Goal: Task Accomplishment & Management: Manage account settings

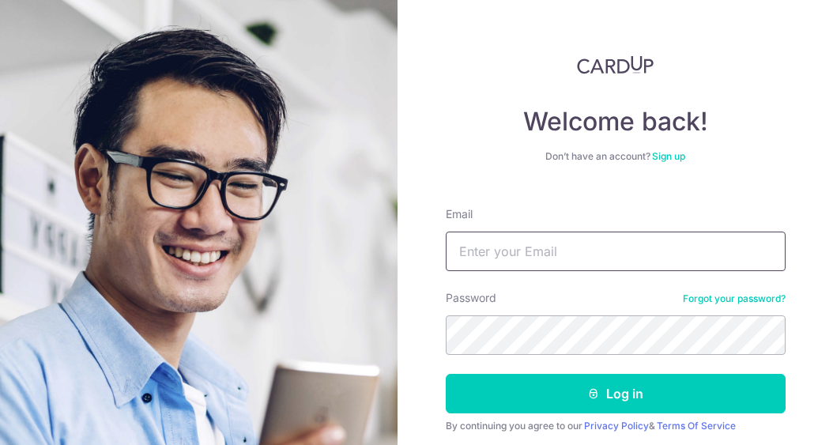
click at [644, 243] on input "Email" at bounding box center [616, 252] width 340 height 40
type input "[EMAIL_ADDRESS][DOMAIN_NAME]"
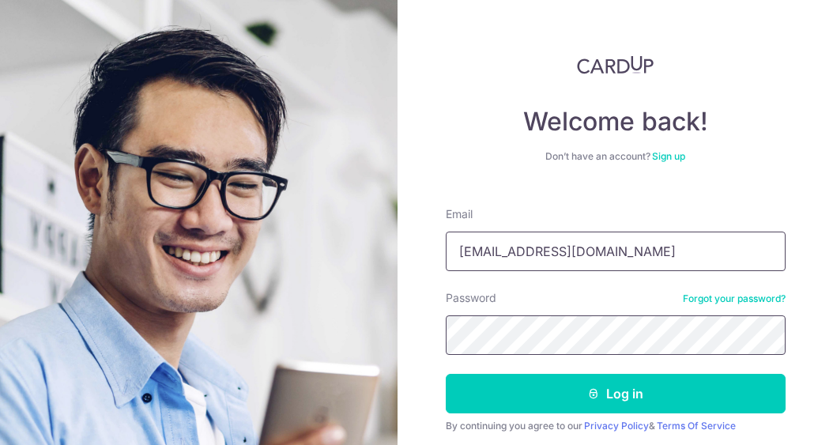
click at [446, 374] on button "Log in" at bounding box center [616, 394] width 340 height 40
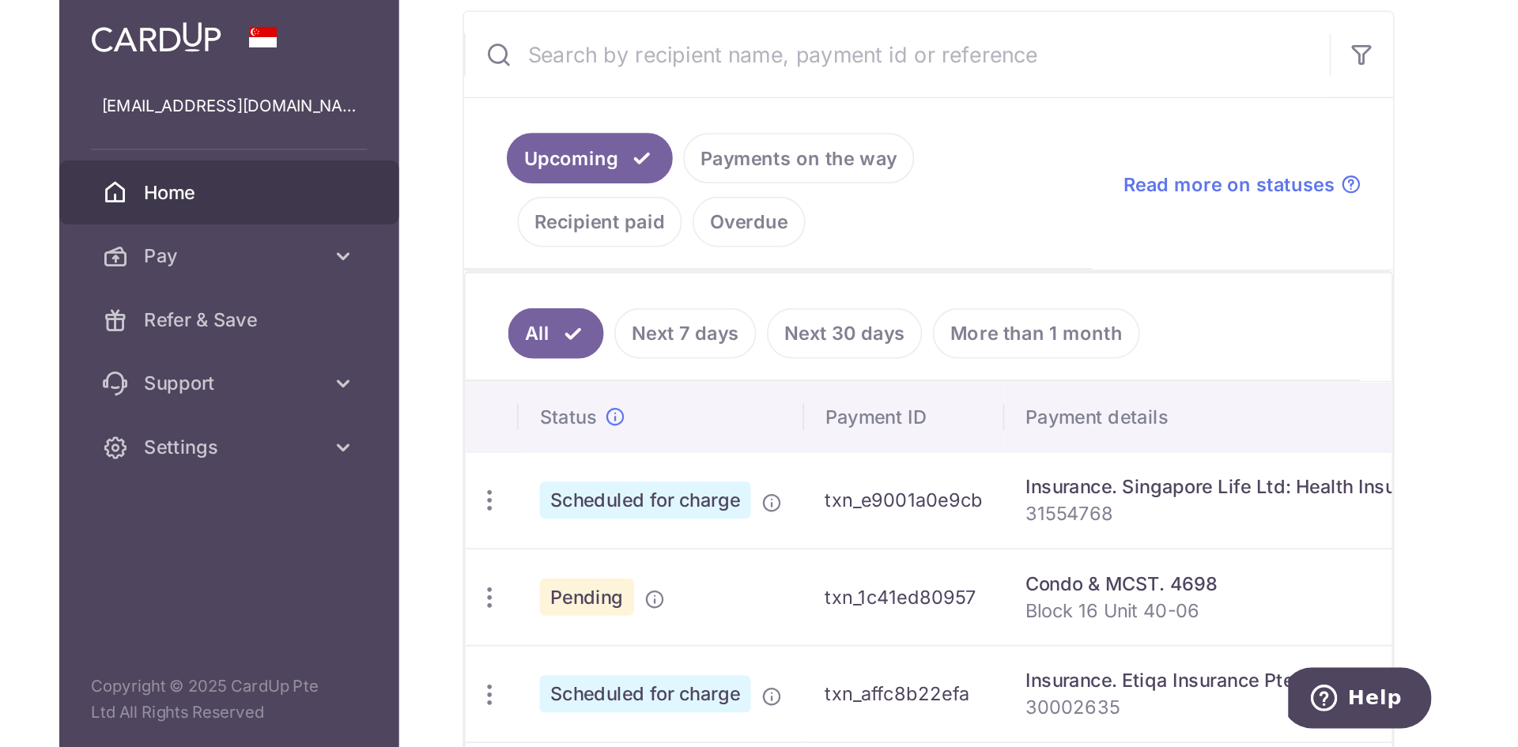
scroll to position [214, 0]
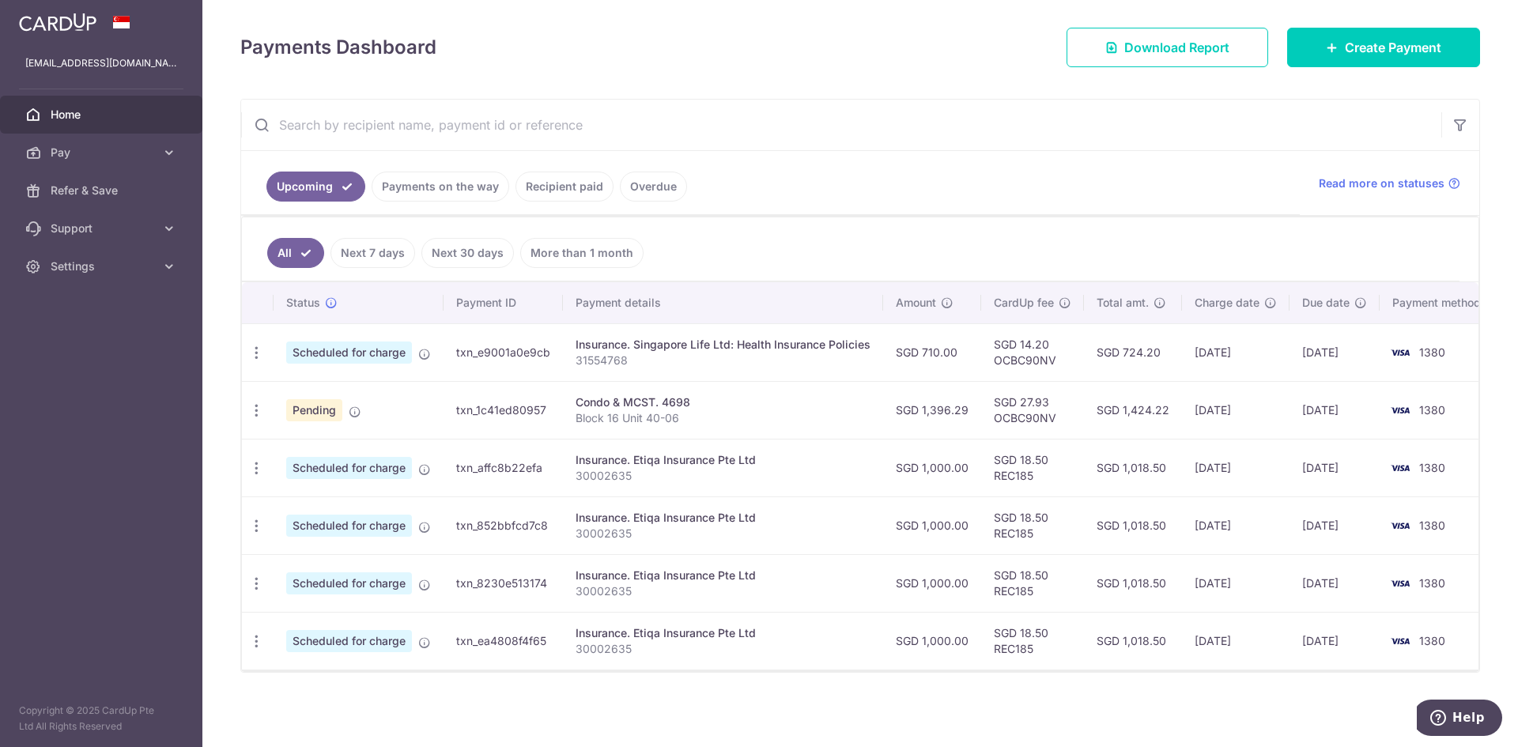
click at [400, 412] on td "Pending" at bounding box center [359, 410] width 170 height 58
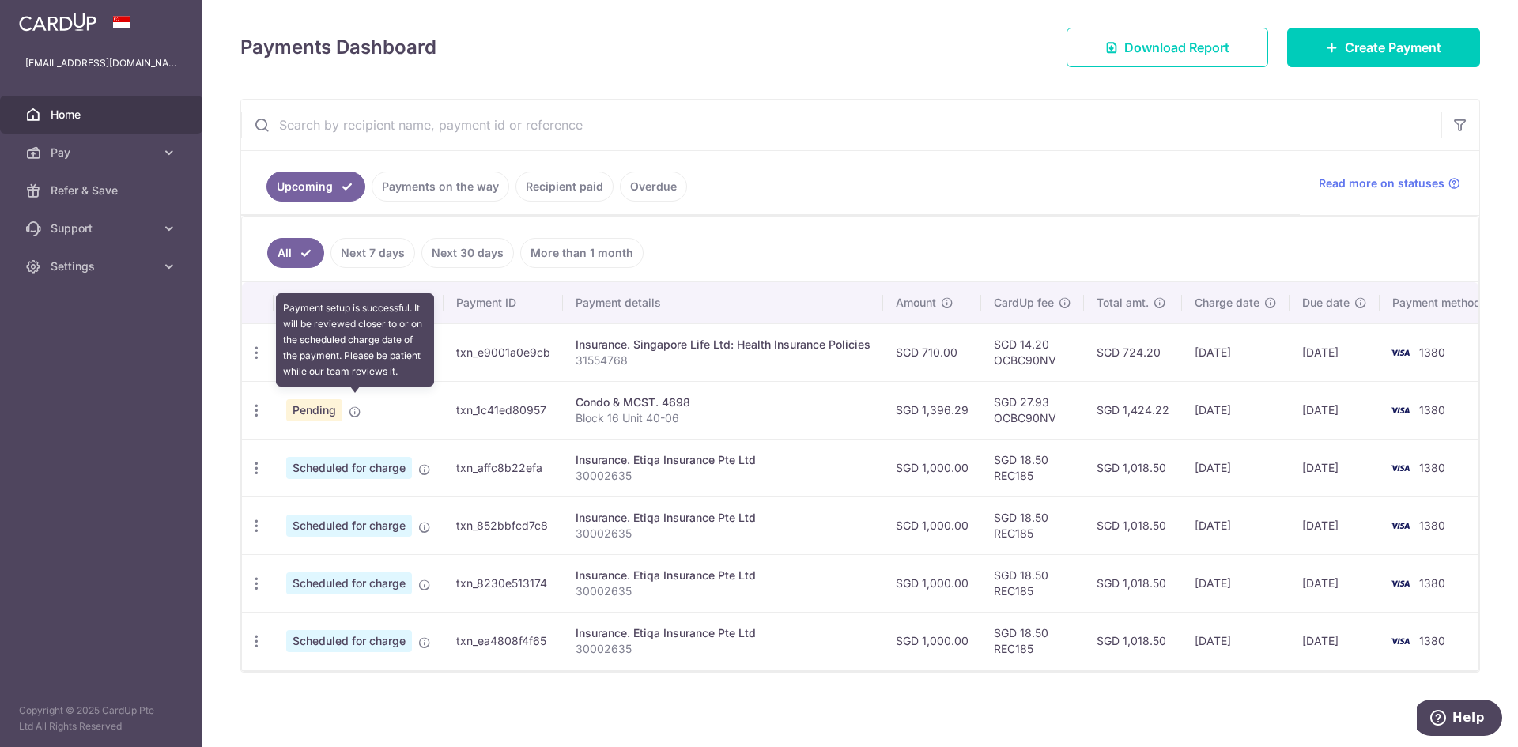
click at [352, 406] on icon at bounding box center [355, 412] width 13 height 13
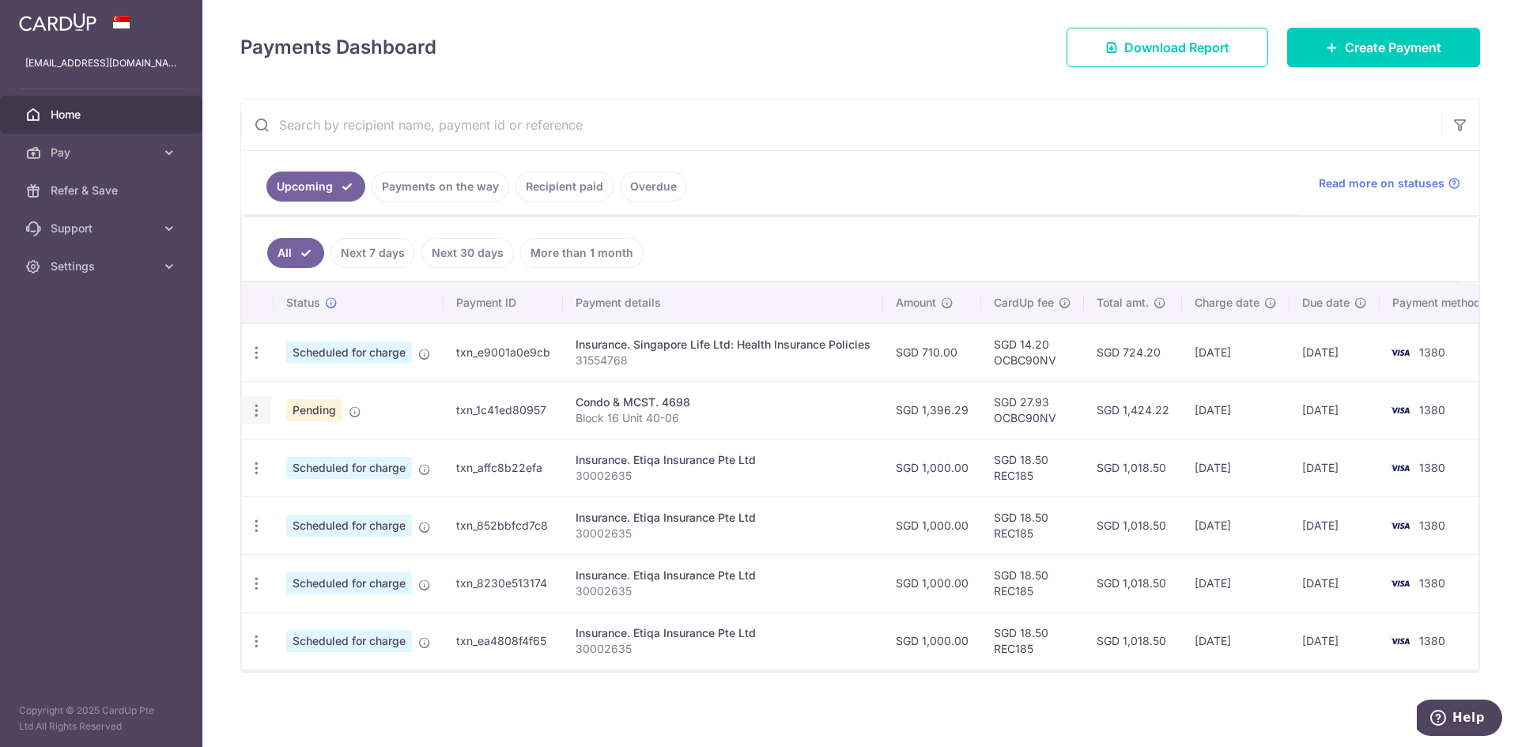
click at [260, 402] on icon "button" at bounding box center [256, 410] width 17 height 17
click at [326, 444] on span "Update payment" at bounding box center [341, 453] width 108 height 19
radio input "true"
type input "1,396.29"
type input "30/10/2025"
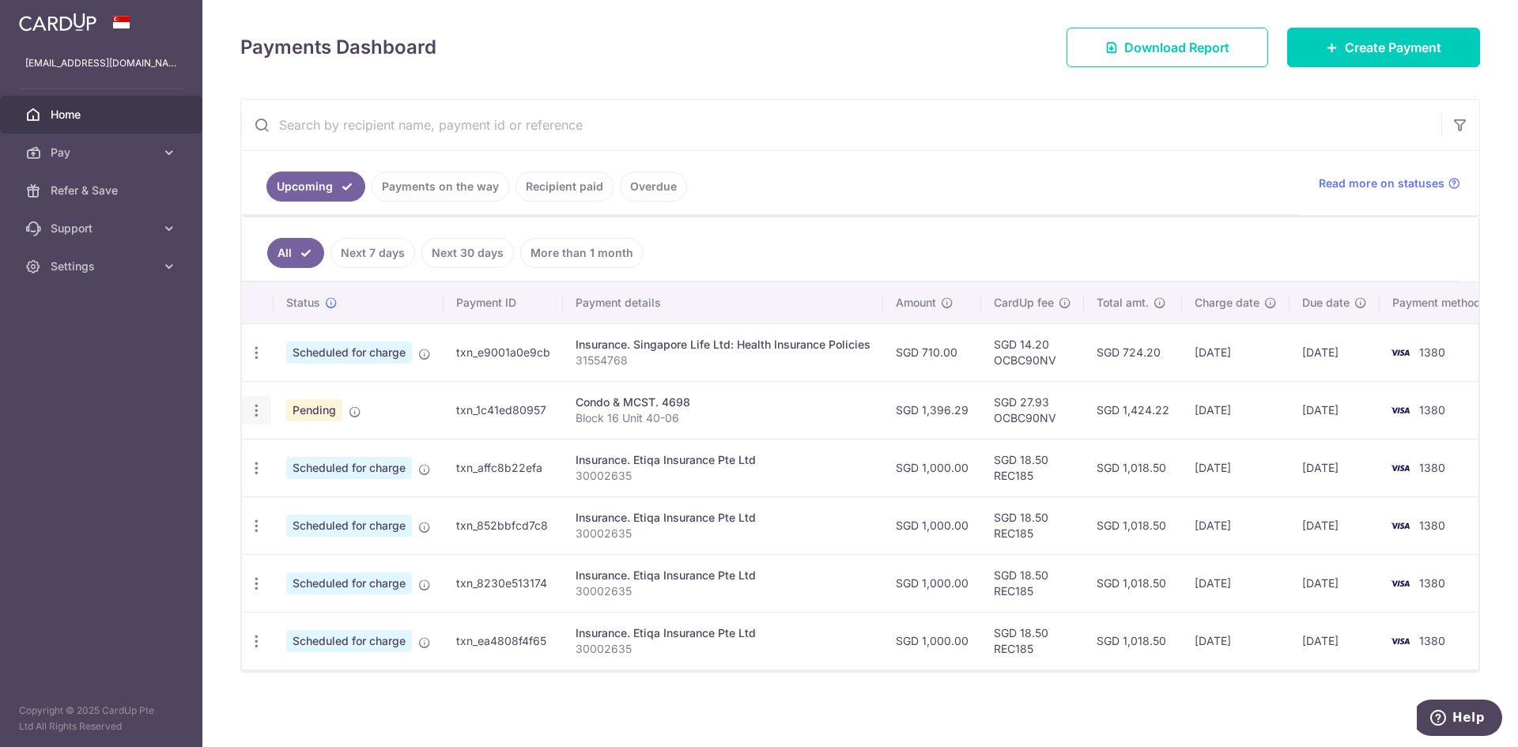
type input "Block 16 Unit 40-06"
type input "OCBC90NV"
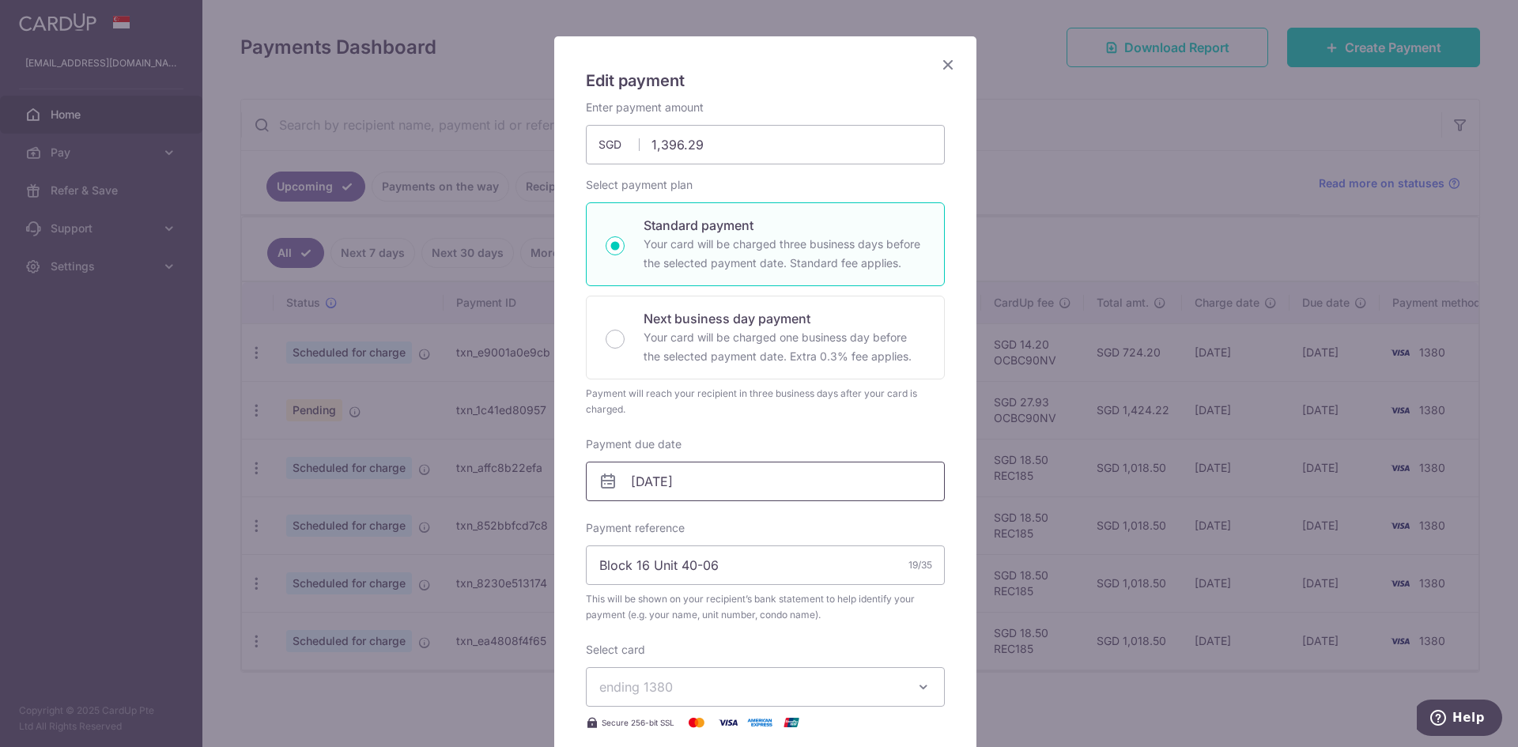
scroll to position [79, 0]
click at [674, 491] on input "30/10/2025" at bounding box center [765, 481] width 359 height 40
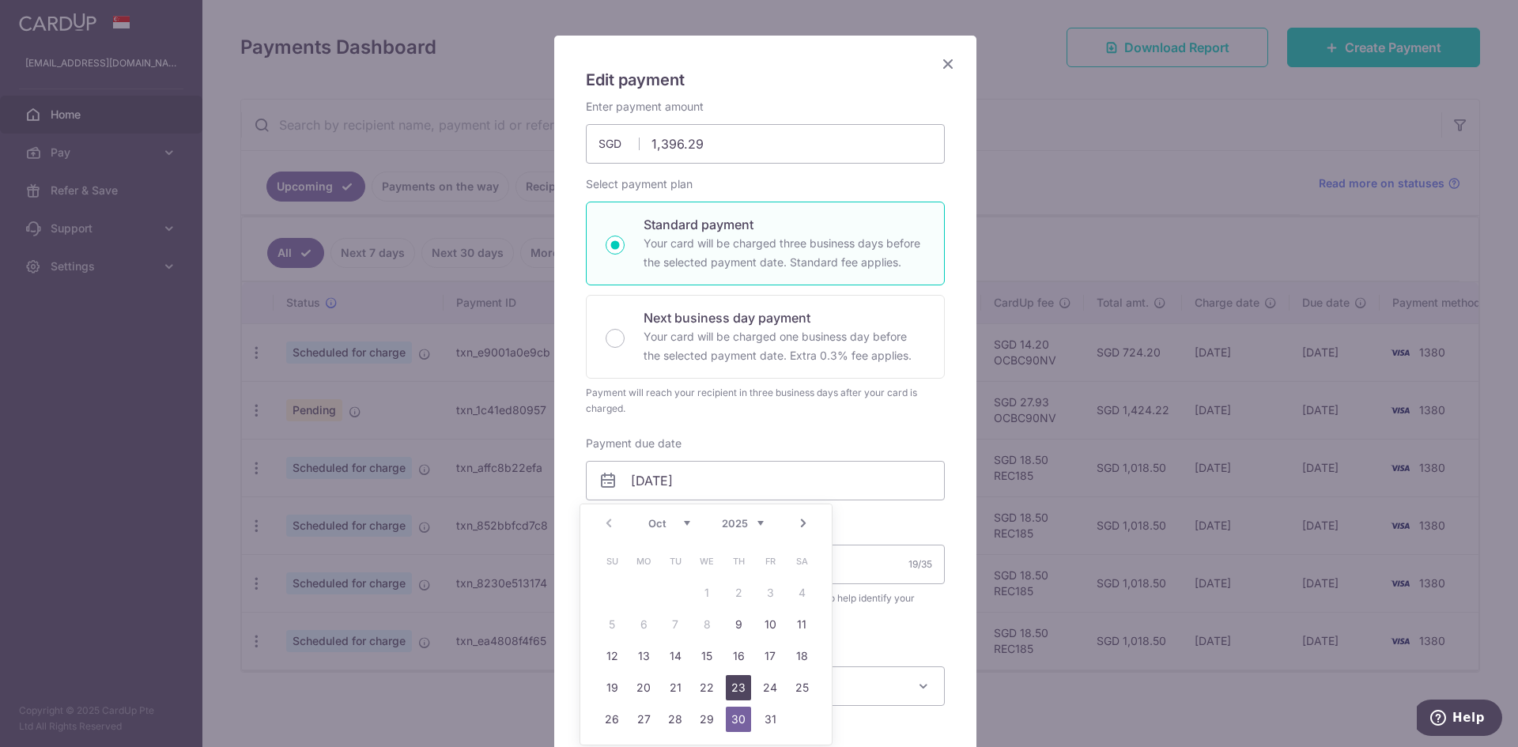
click at [740, 689] on link "23" at bounding box center [738, 687] width 25 height 25
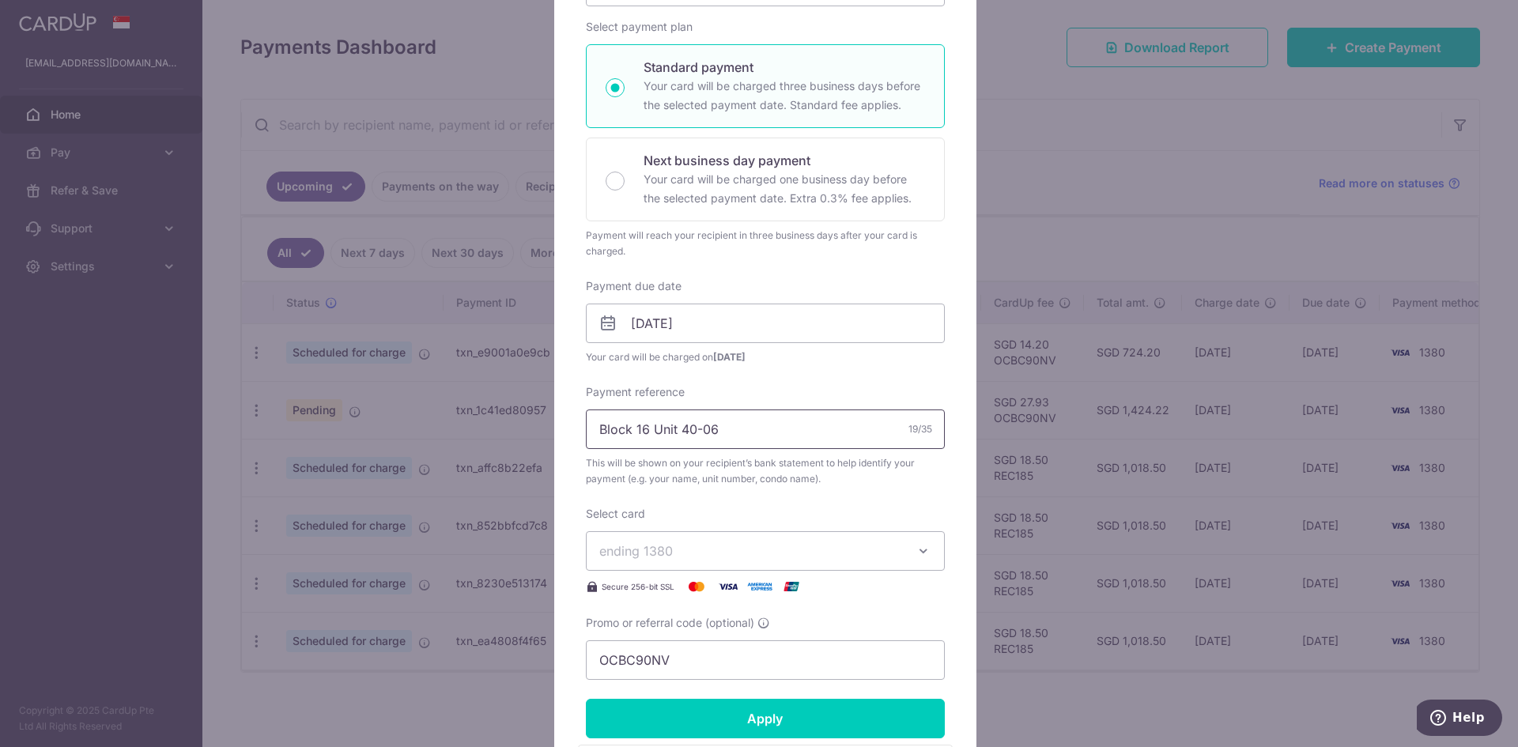
scroll to position [237, 0]
click at [679, 330] on input "23/10/2025" at bounding box center [765, 323] width 359 height 40
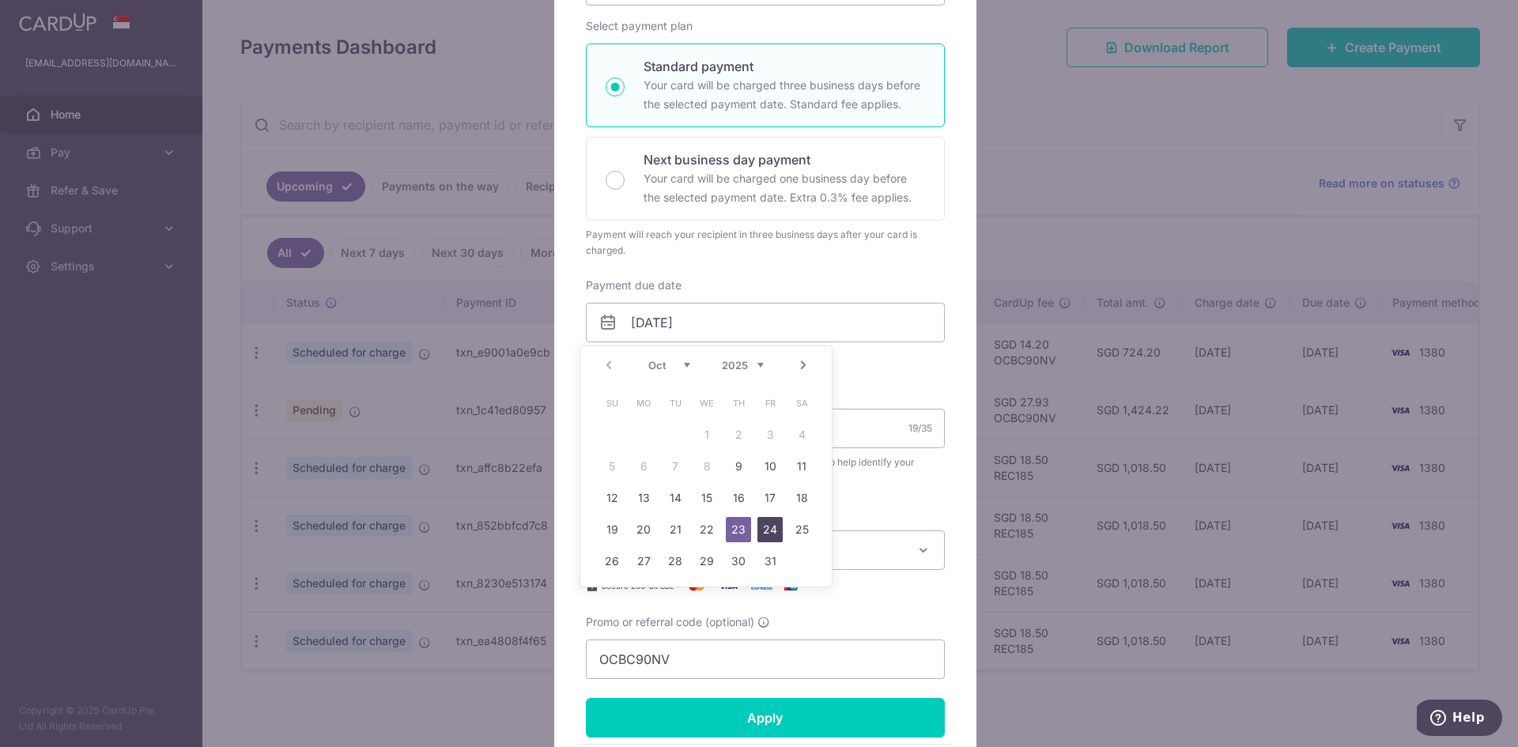
click at [775, 527] on link "24" at bounding box center [769, 529] width 25 height 25
click at [685, 322] on input "24/10/2025" at bounding box center [765, 323] width 359 height 40
click at [803, 530] on link "25" at bounding box center [801, 529] width 25 height 25
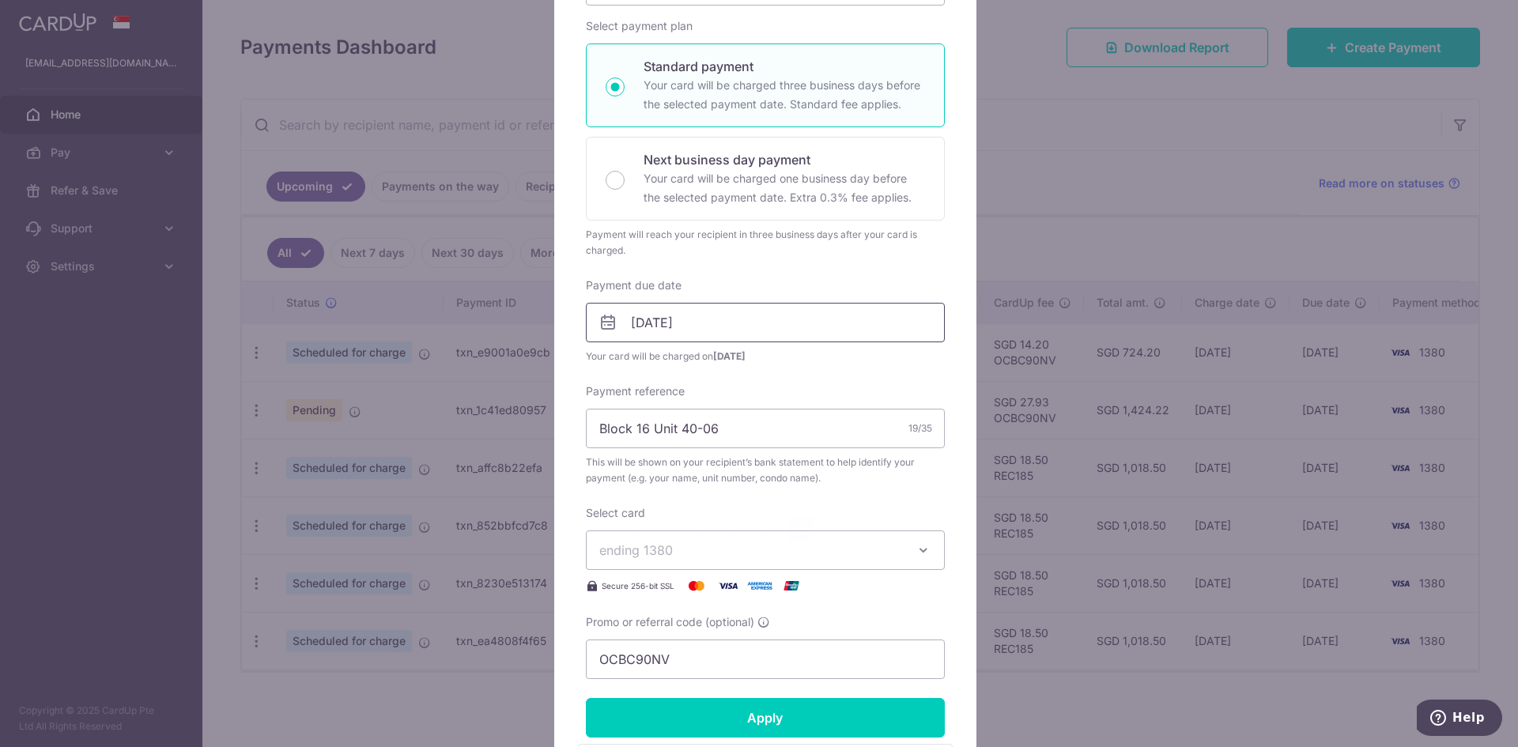
click at [634, 315] on input "25/10/2025" at bounding box center [765, 323] width 359 height 40
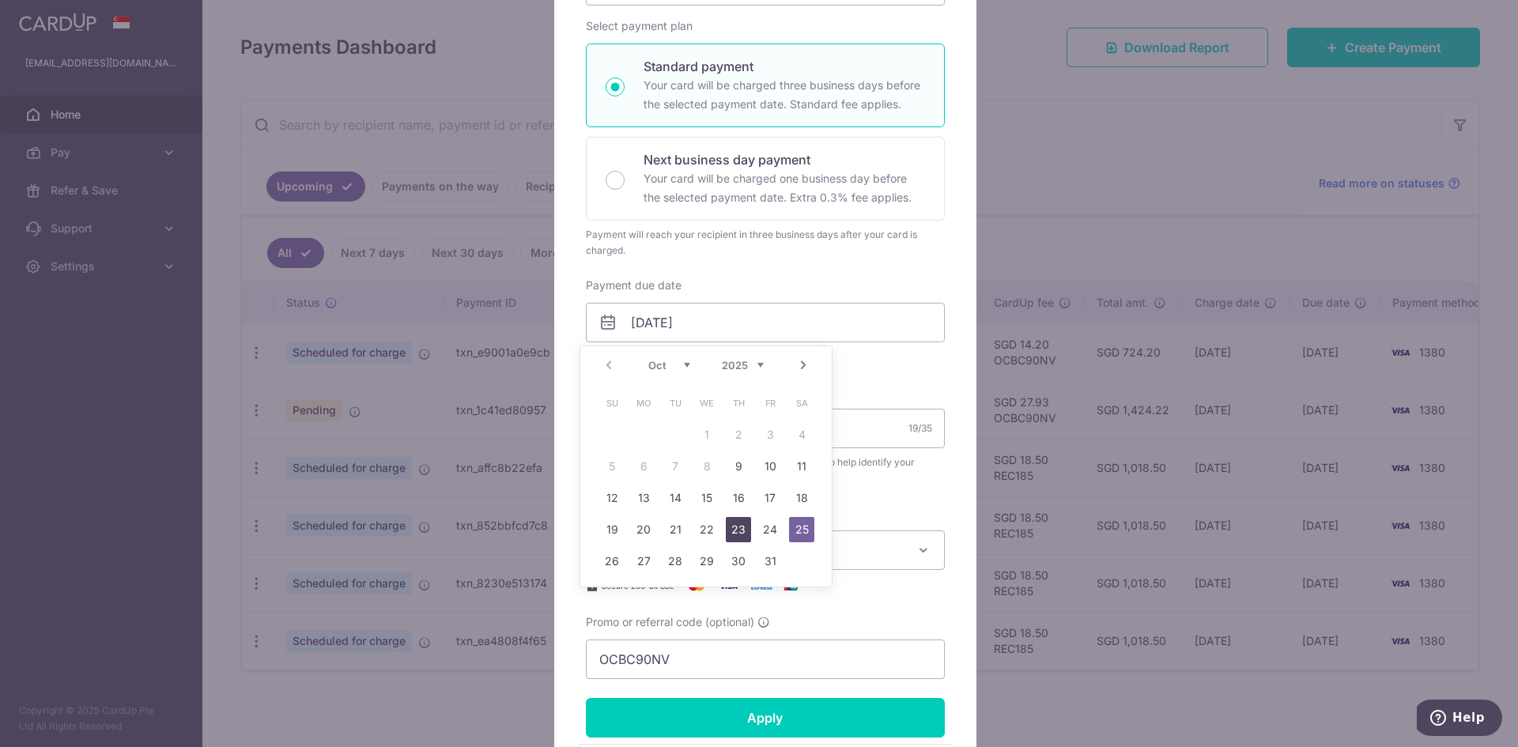
click at [744, 524] on link "23" at bounding box center [738, 529] width 25 height 25
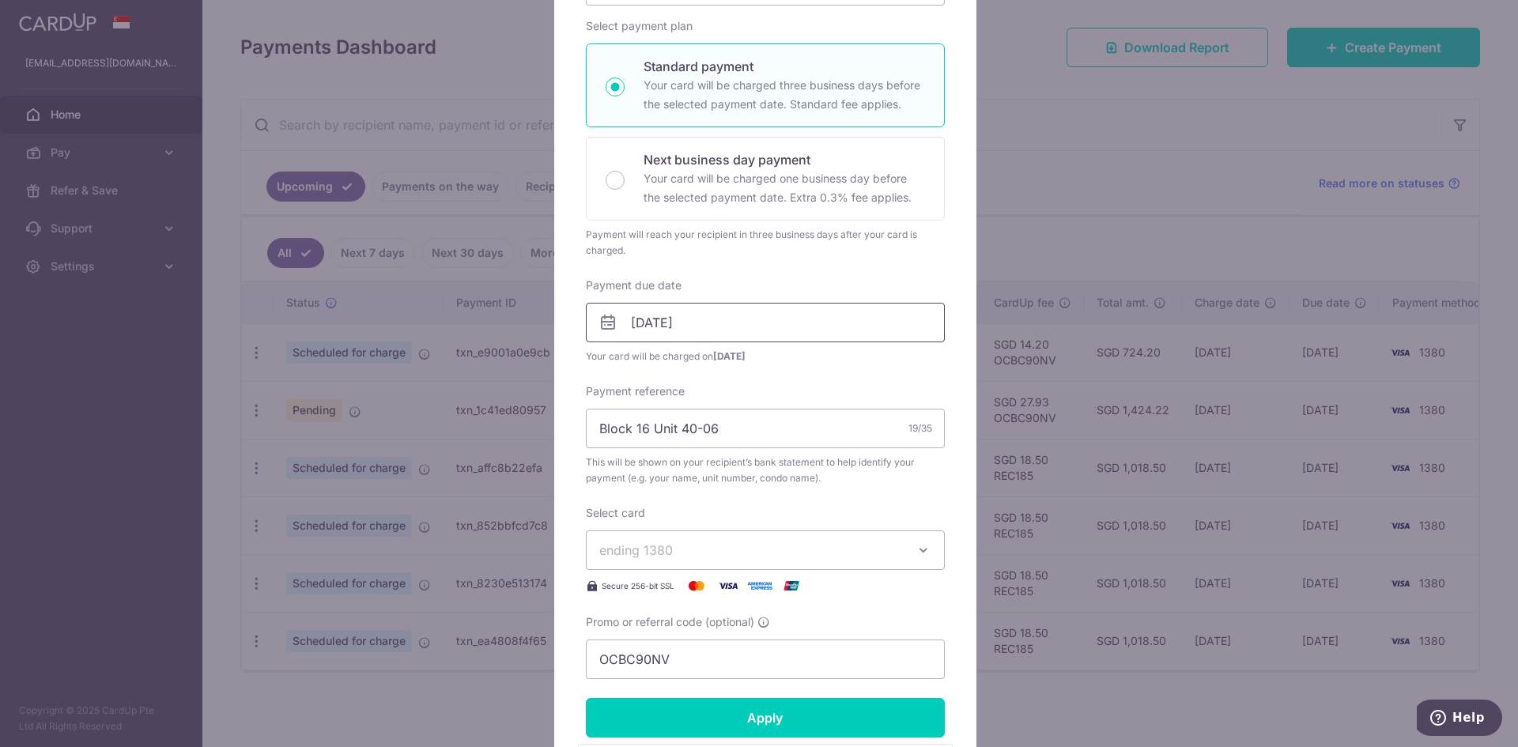
drag, startPoint x: 663, startPoint y: 326, endPoint x: 674, endPoint y: 338, distance: 16.2
click at [662, 326] on input "23/10/2025" at bounding box center [765, 323] width 359 height 40
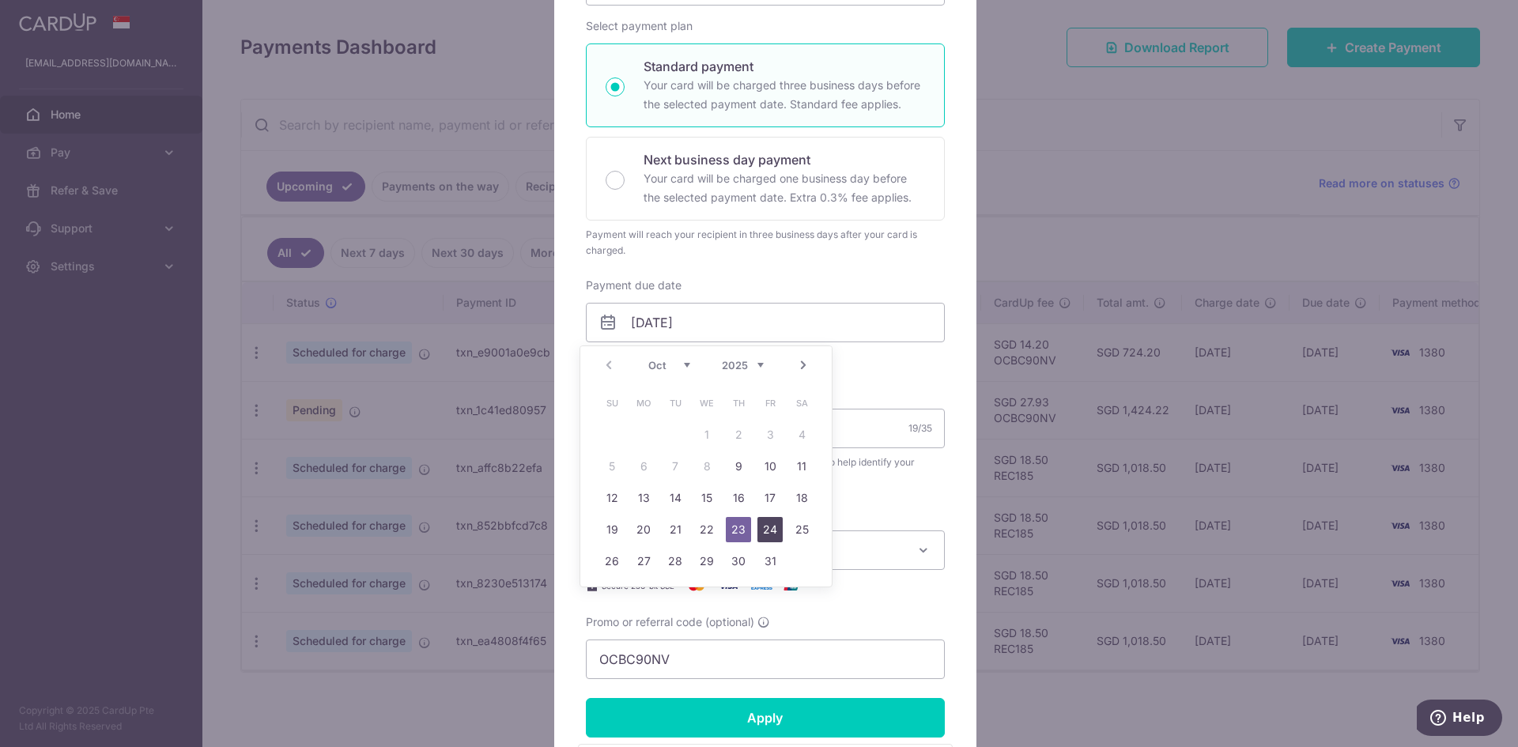
click at [772, 527] on link "24" at bounding box center [769, 529] width 25 height 25
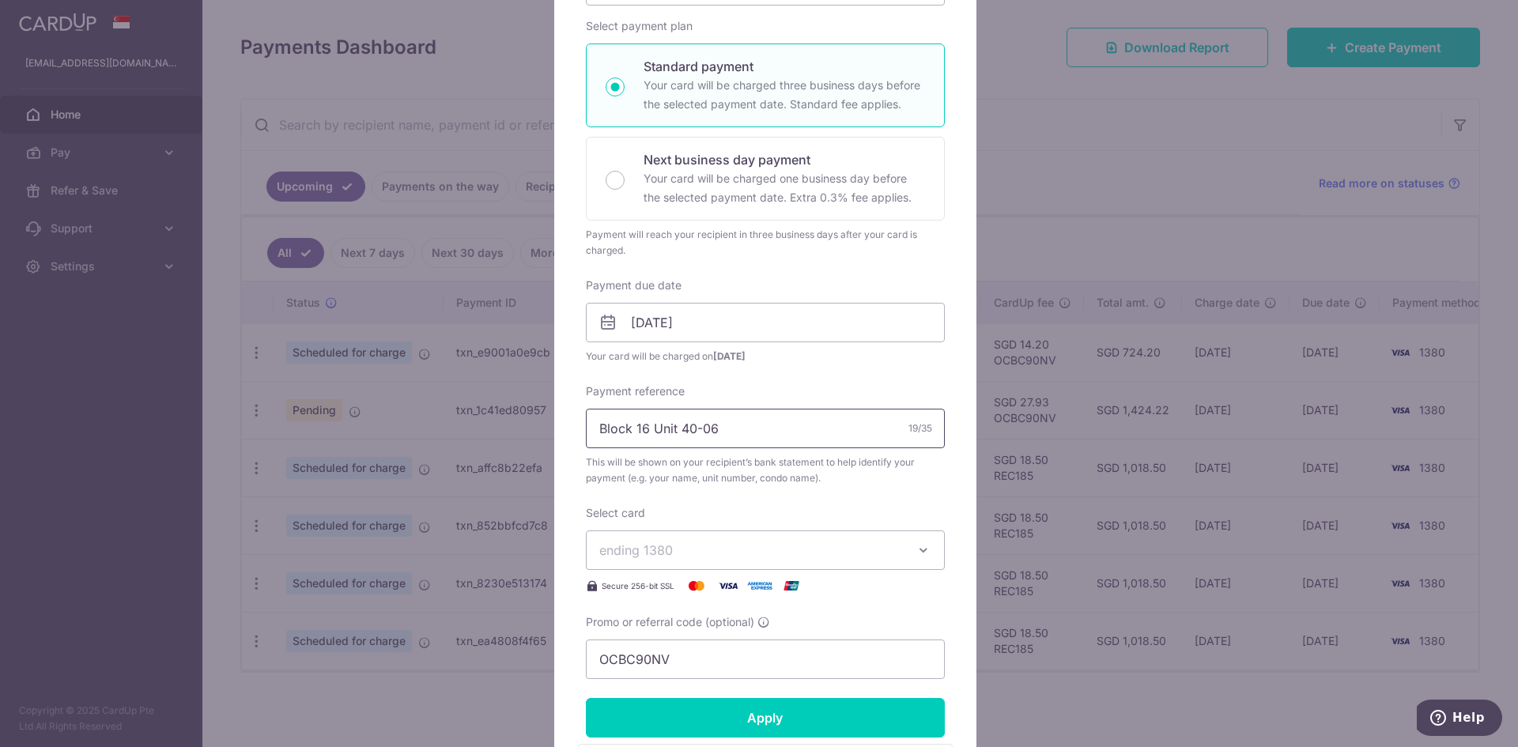
scroll to position [316, 0]
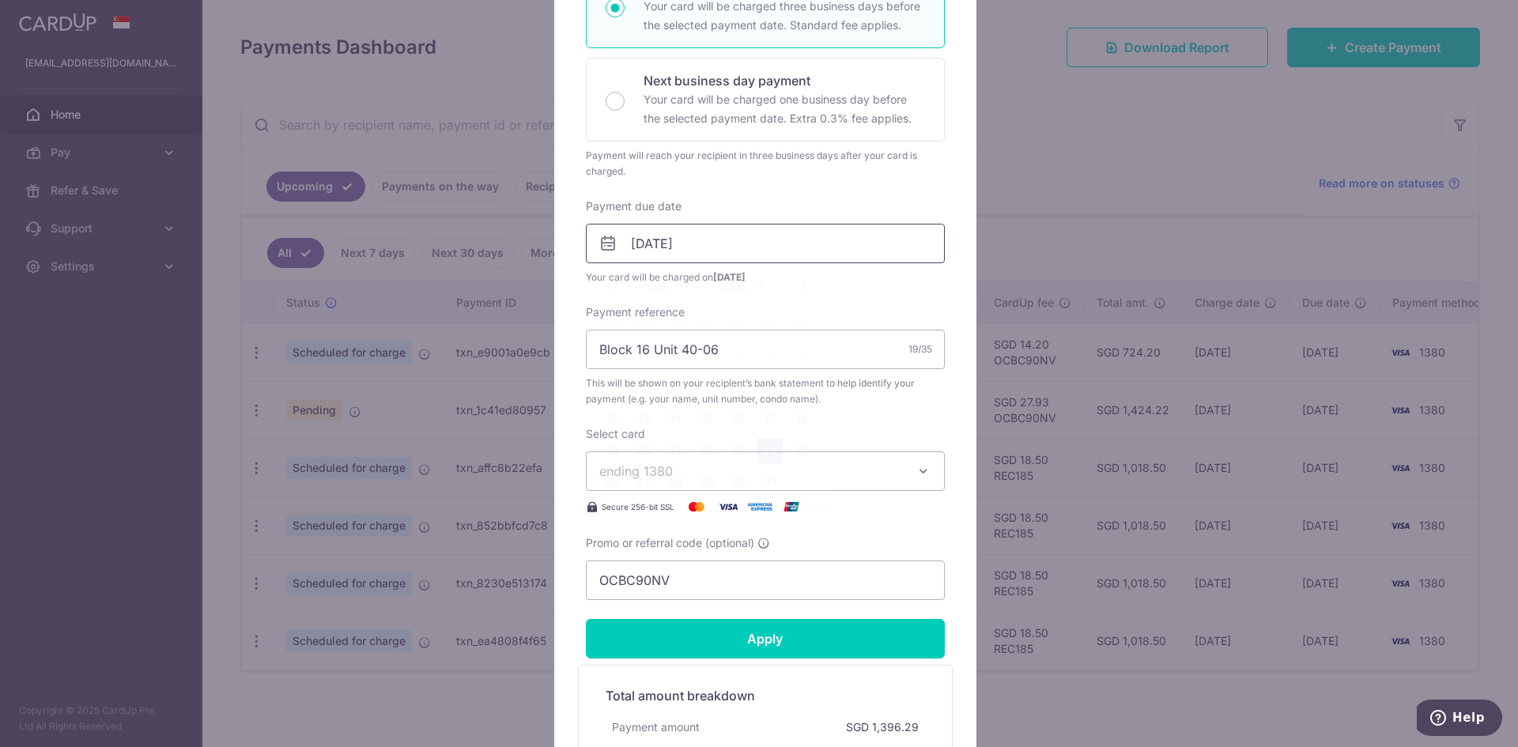
click at [655, 247] on input "24/10/2025" at bounding box center [765, 244] width 359 height 40
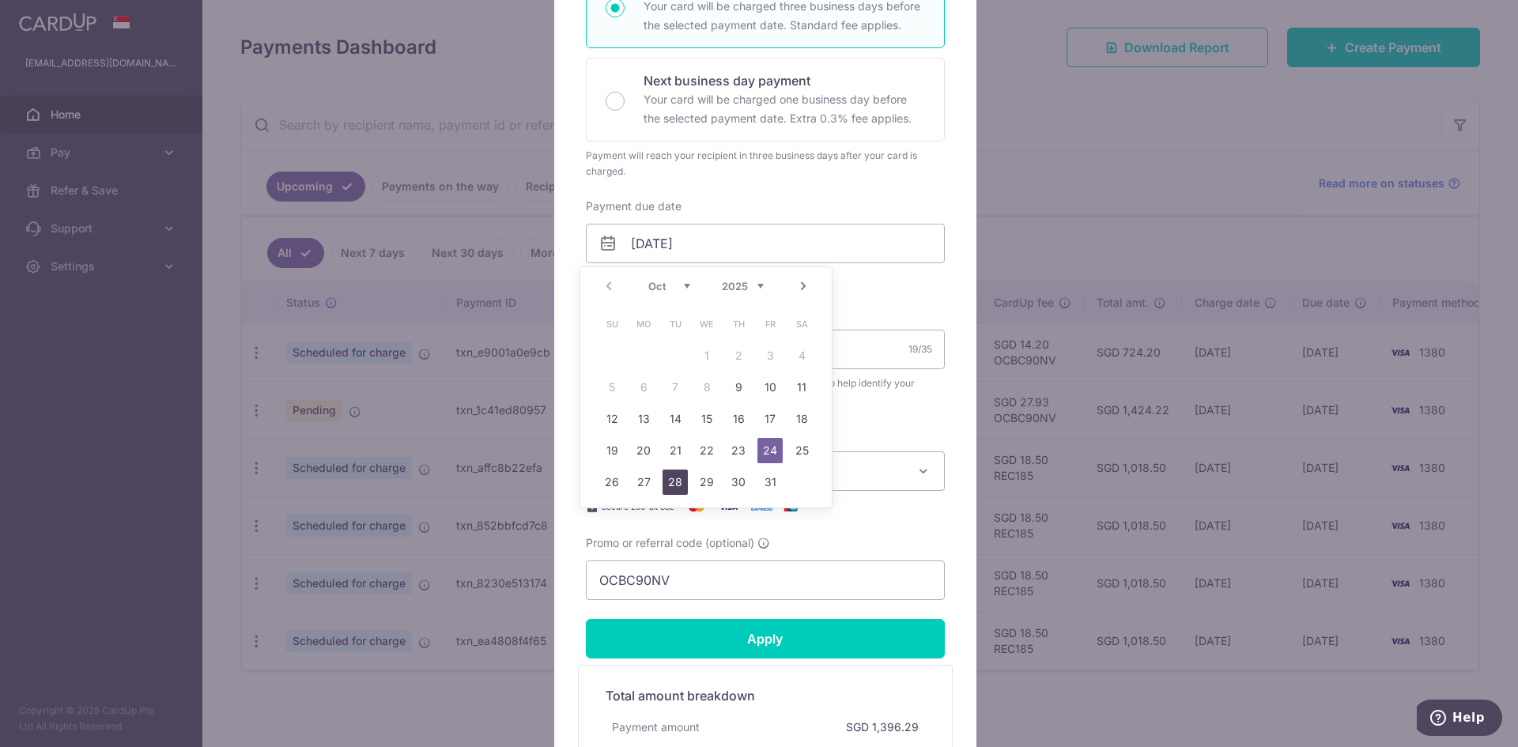
click at [681, 489] on link "28" at bounding box center [674, 482] width 25 height 25
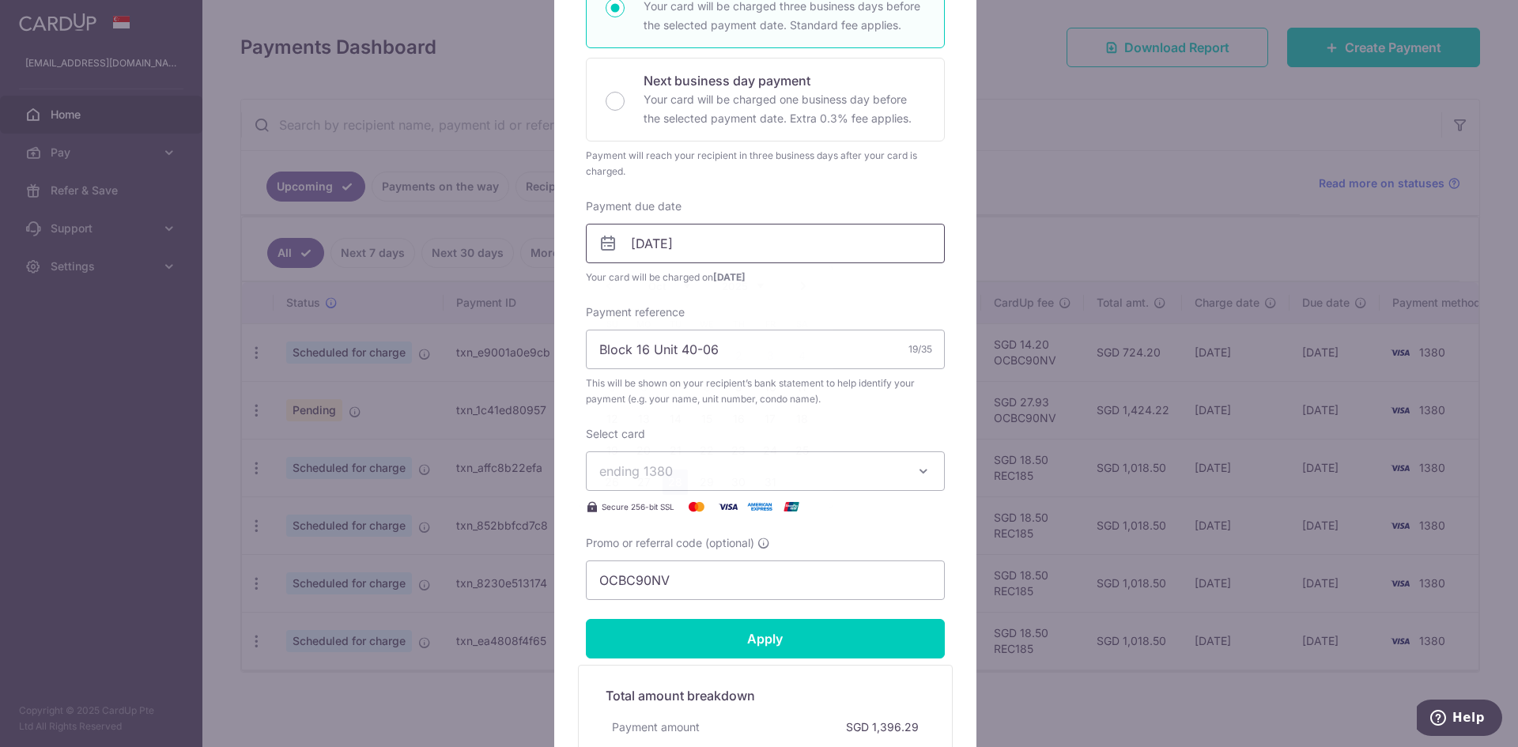
click at [669, 246] on input "28/10/2025" at bounding box center [765, 244] width 359 height 40
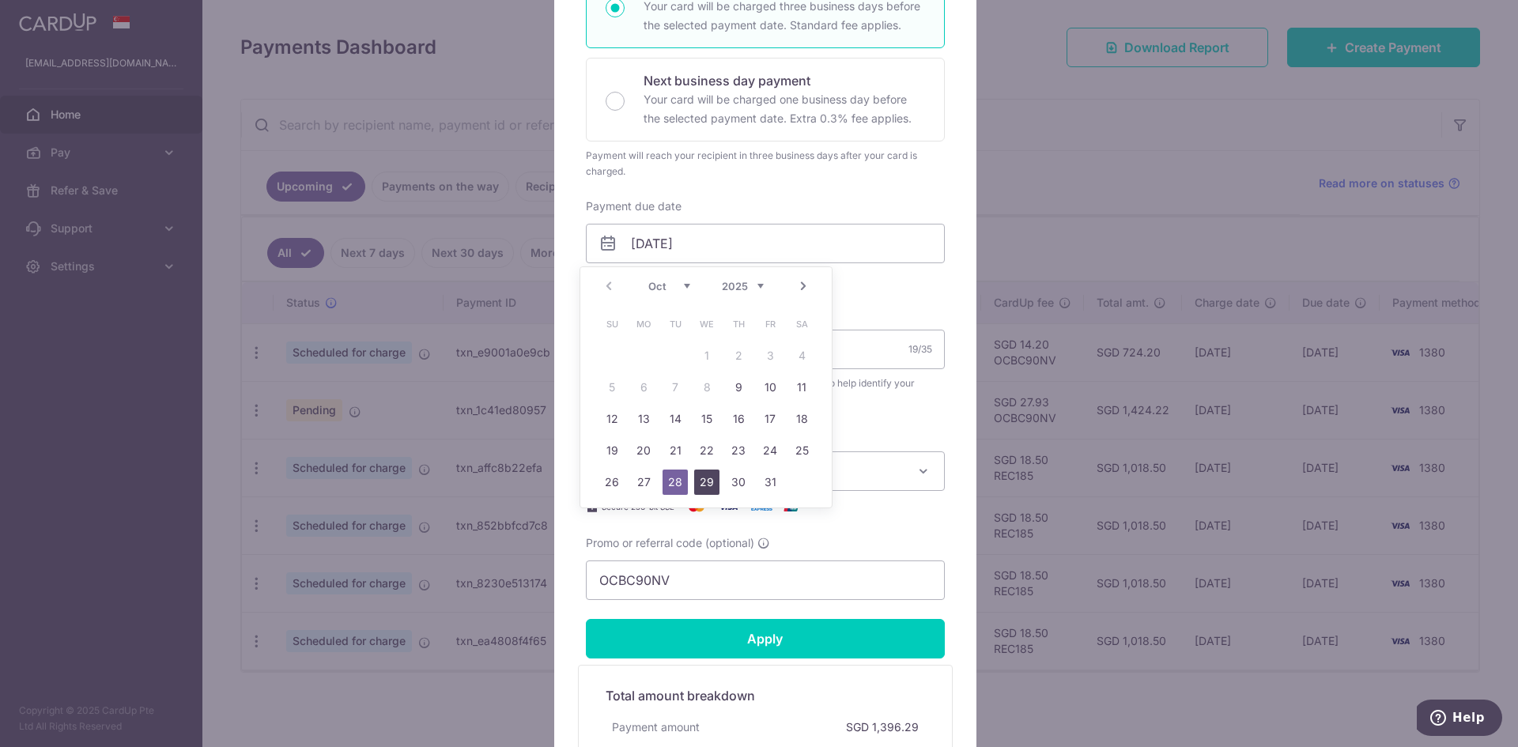
click at [711, 473] on link "29" at bounding box center [706, 482] width 25 height 25
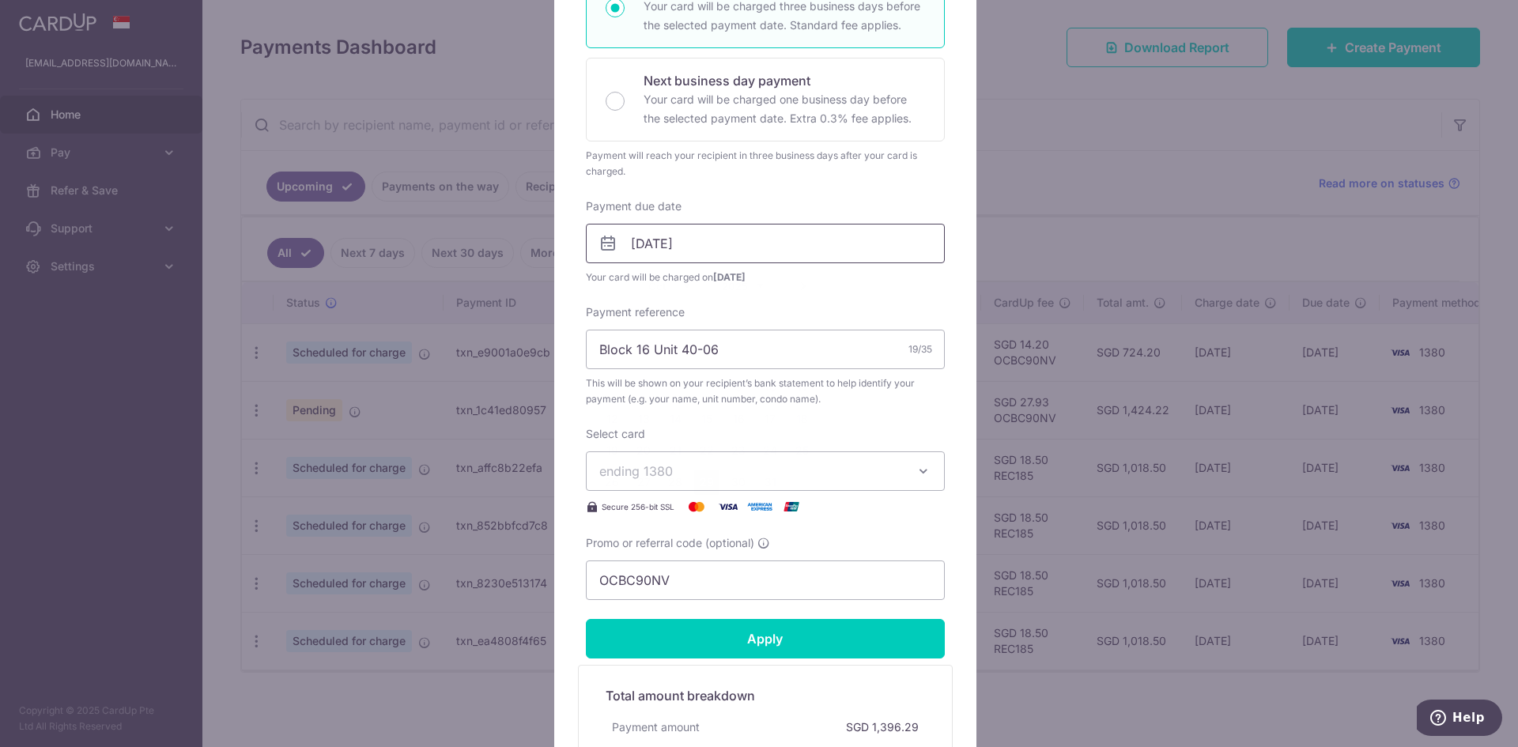
click at [643, 255] on input "29/10/2025" at bounding box center [765, 244] width 359 height 40
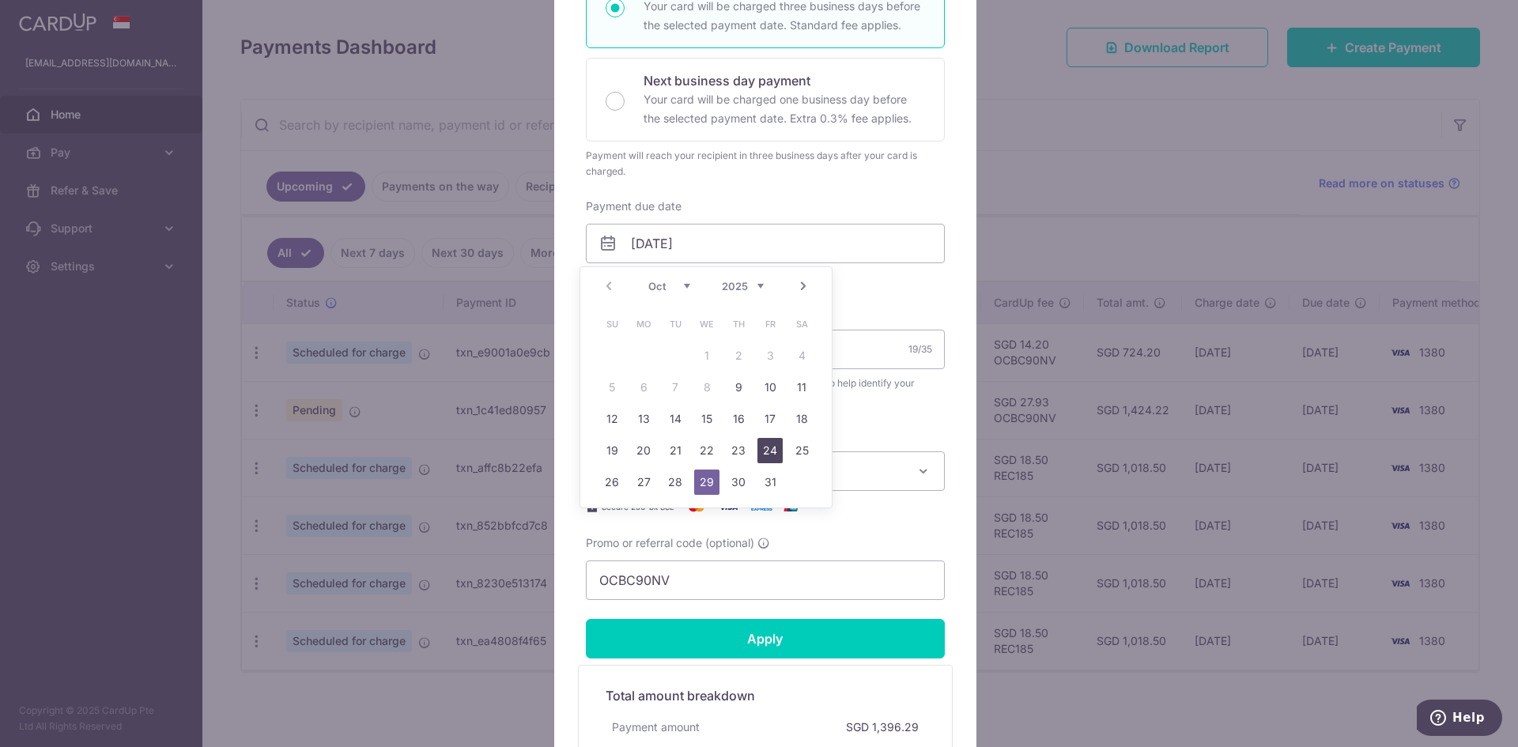
click at [772, 454] on link "24" at bounding box center [769, 450] width 25 height 25
type input "24/10/2025"
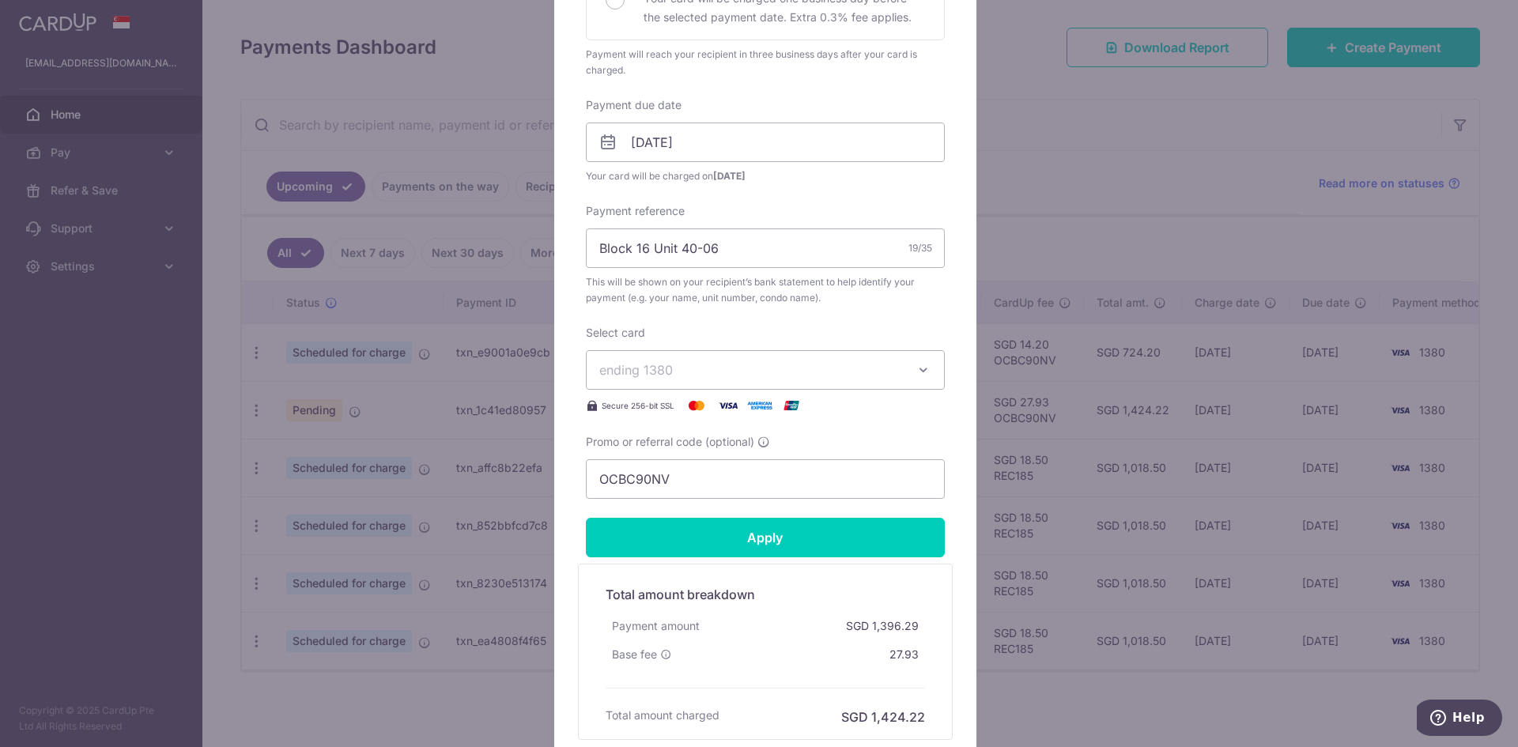
scroll to position [556, 0]
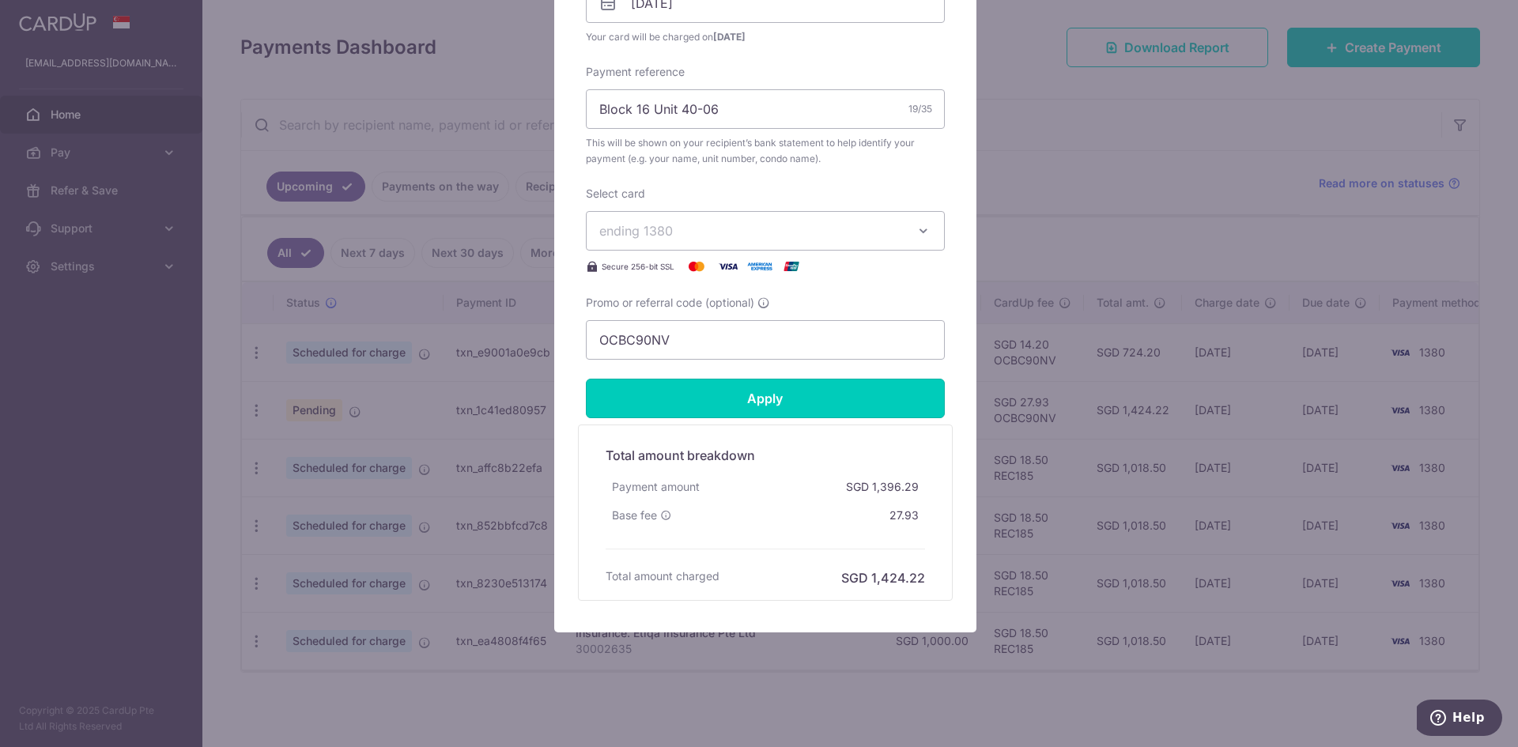
click at [841, 405] on input "Apply" at bounding box center [765, 399] width 359 height 40
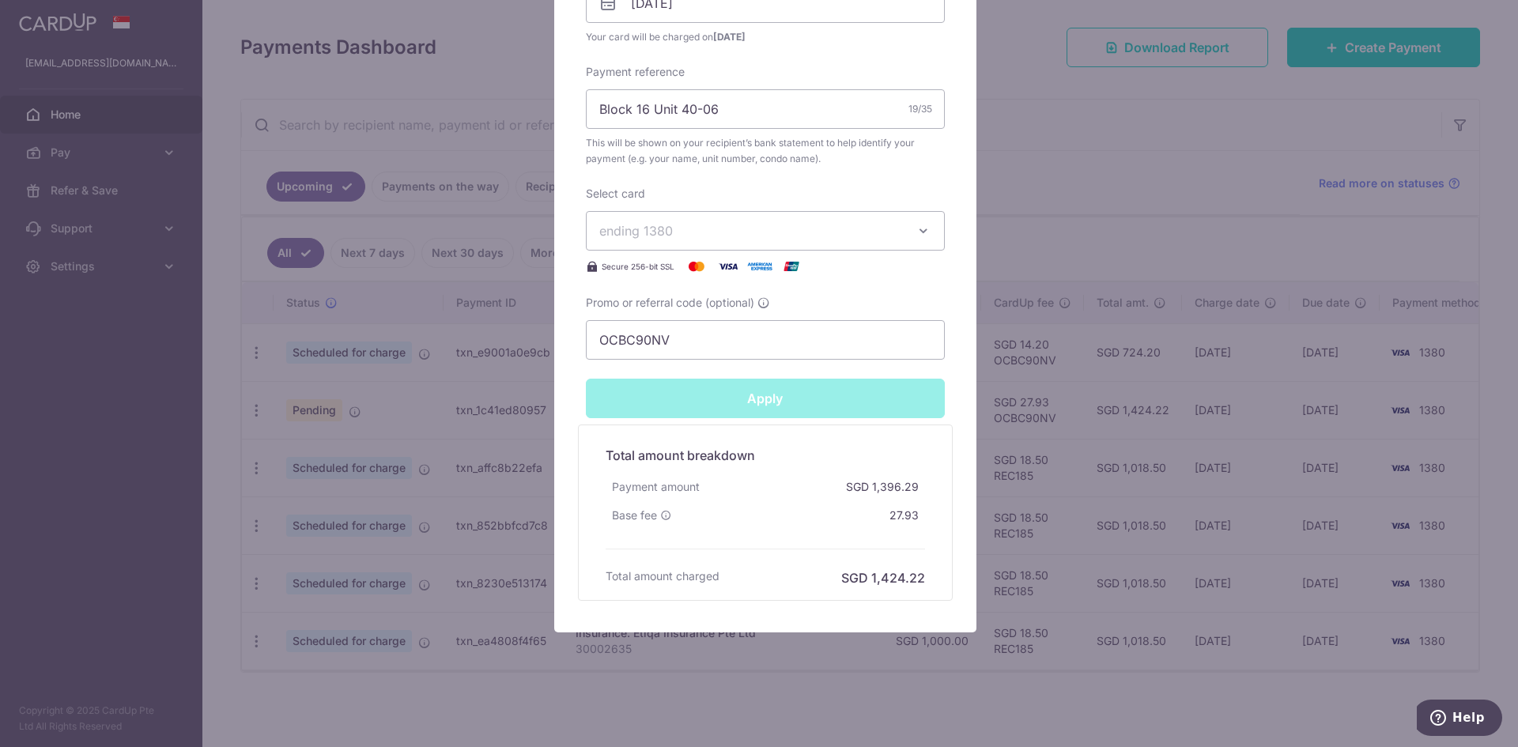
type input "Successfully Applied"
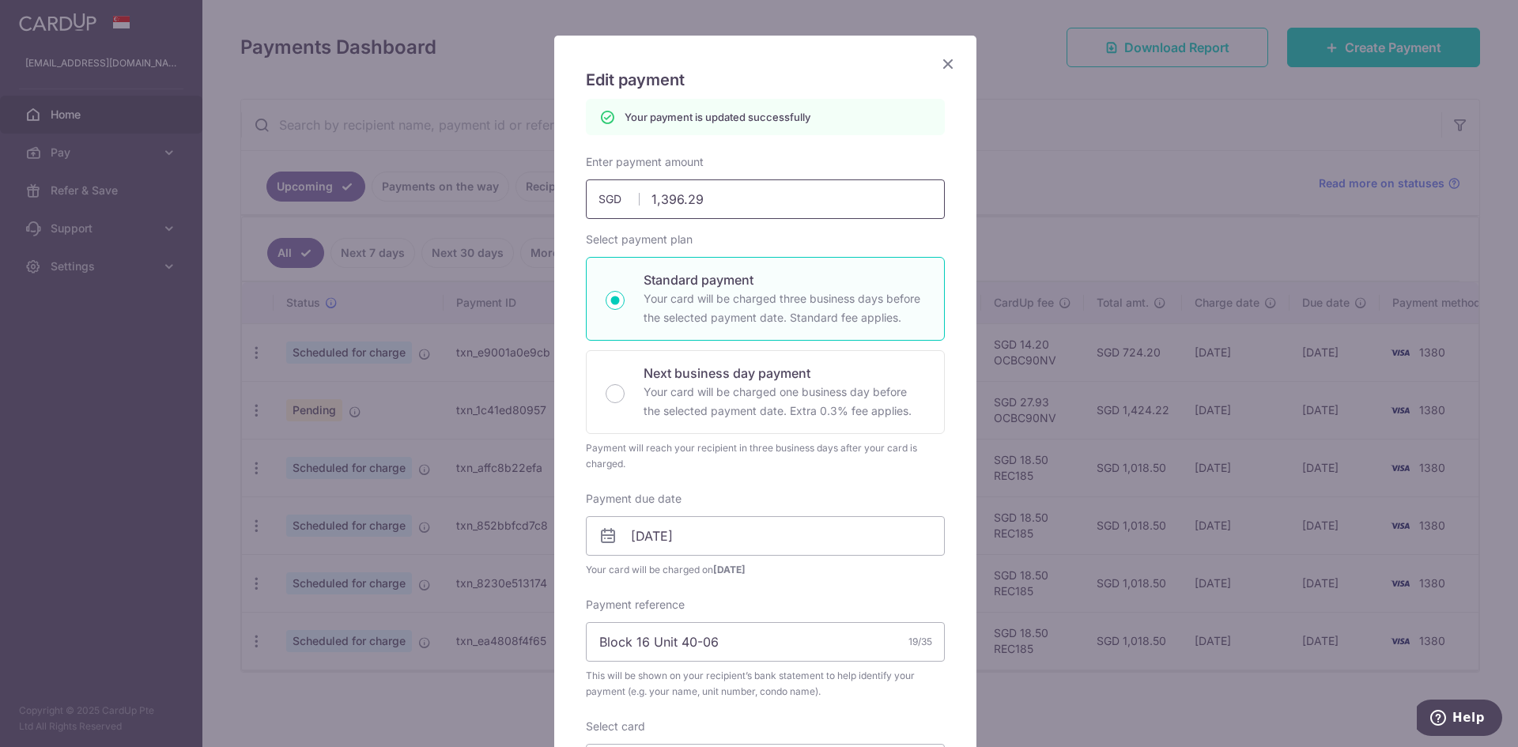
scroll to position [0, 0]
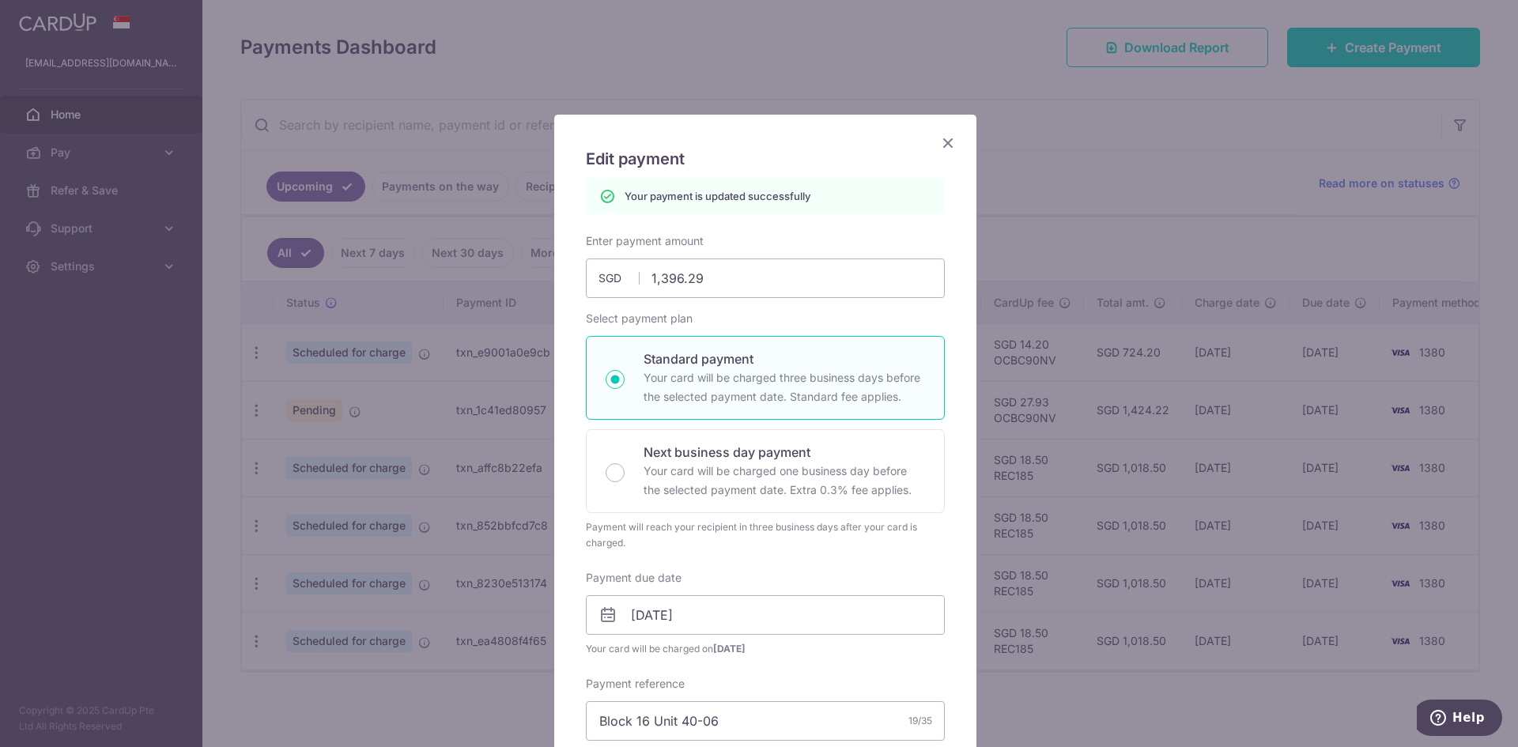
click at [941, 145] on icon "Close" at bounding box center [947, 143] width 19 height 20
